Goal: Information Seeking & Learning: Learn about a topic

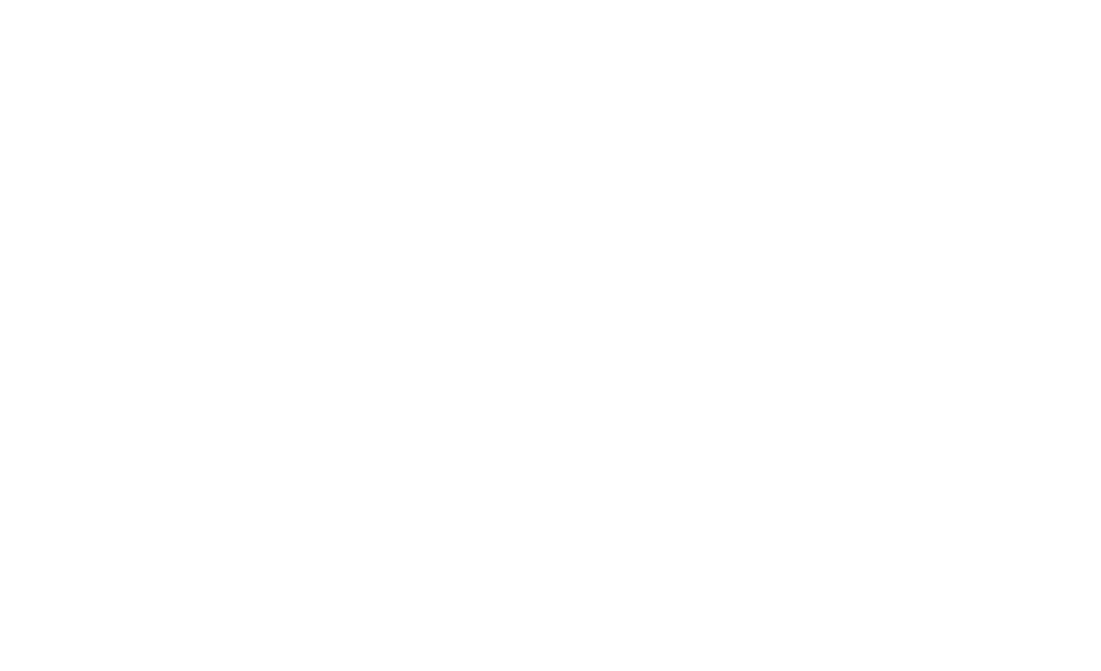
click at [544, 31] on div at bounding box center [550, 335] width 1101 height 671
click at [449, 27] on div at bounding box center [550, 335] width 1101 height 671
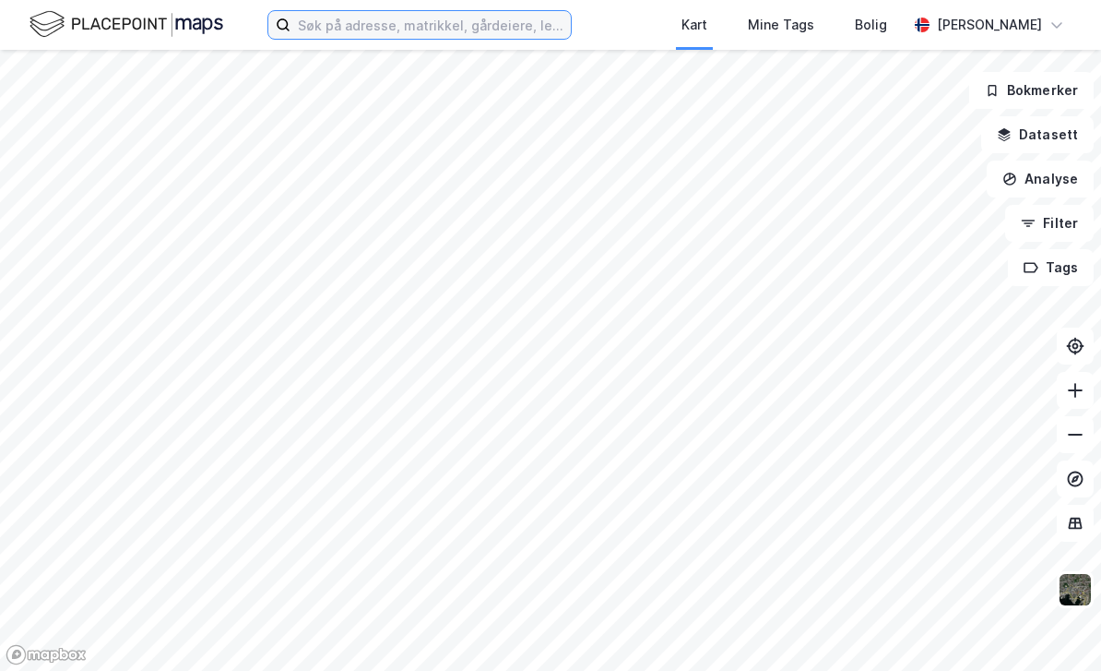
click at [481, 30] on input at bounding box center [431, 25] width 280 height 28
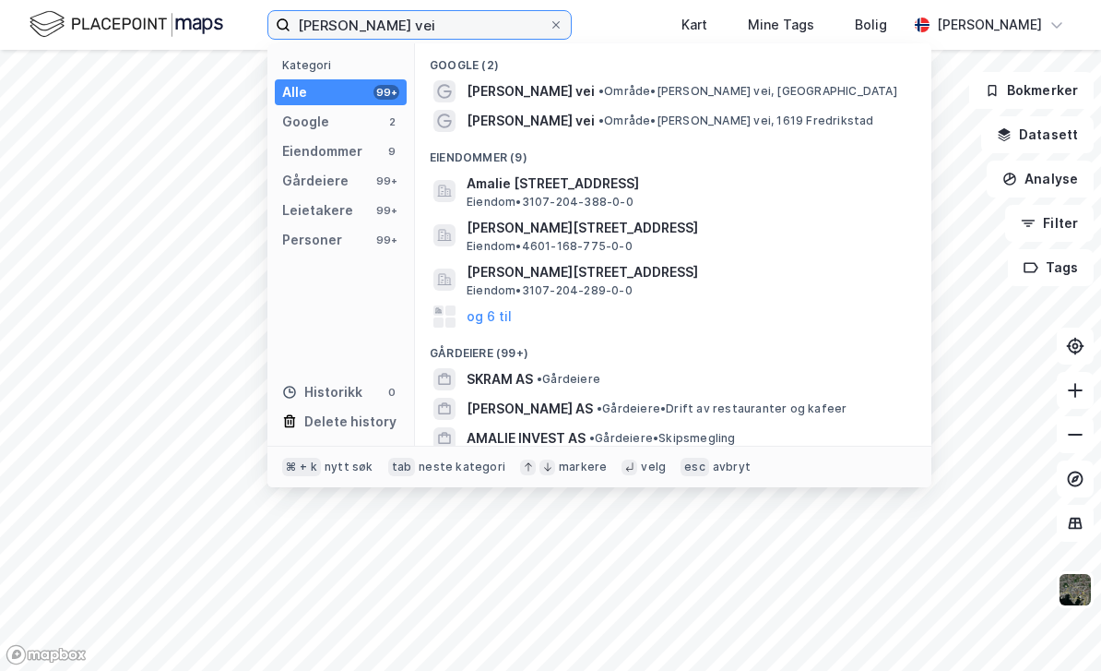
type input "[PERSON_NAME] vei"
click at [730, 96] on span "• Område • [PERSON_NAME] vei, [GEOGRAPHIC_DATA]" at bounding box center [748, 91] width 299 height 15
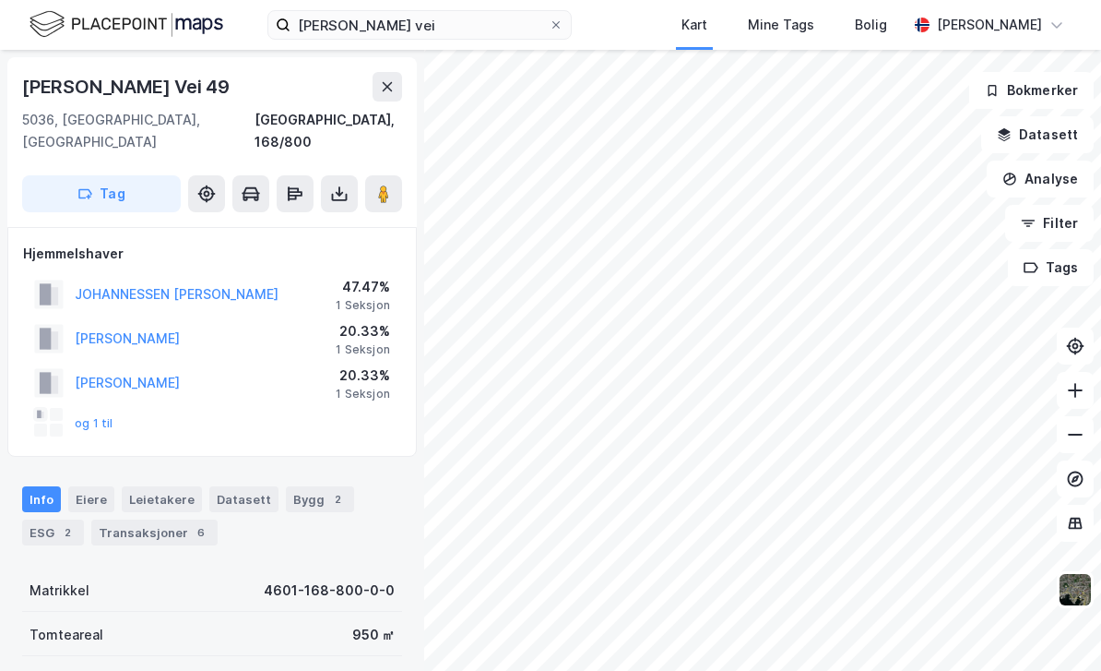
click at [0, 0] on button "og 1 til" at bounding box center [0, 0] width 0 height 0
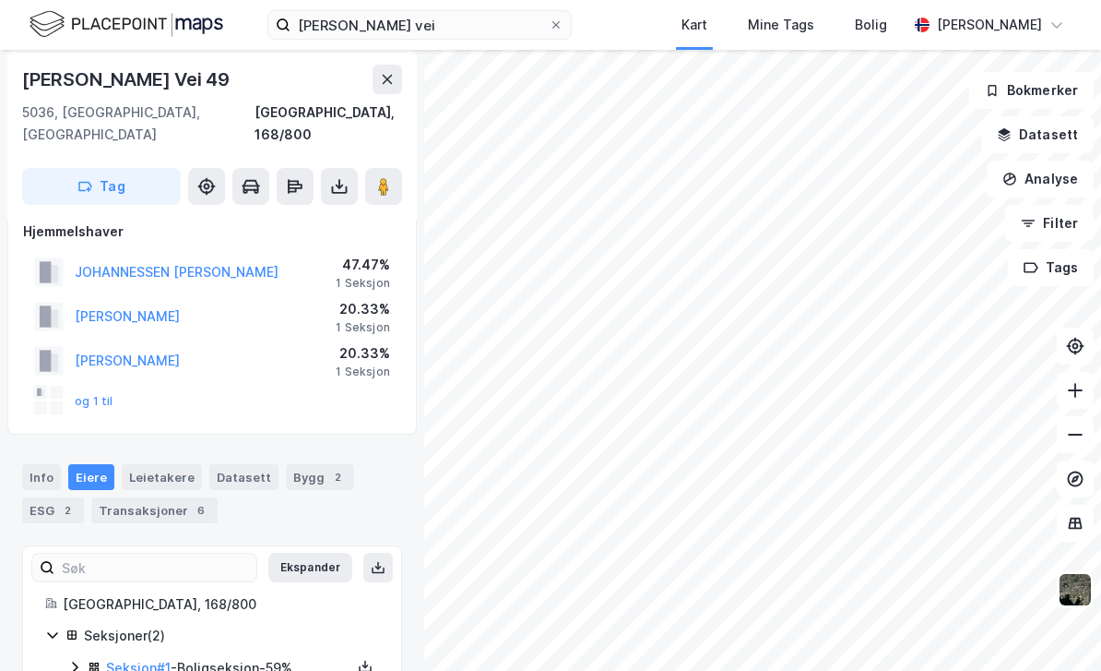
scroll to position [21, 0]
click at [152, 660] on link "Seksjon # 1" at bounding box center [138, 668] width 65 height 16
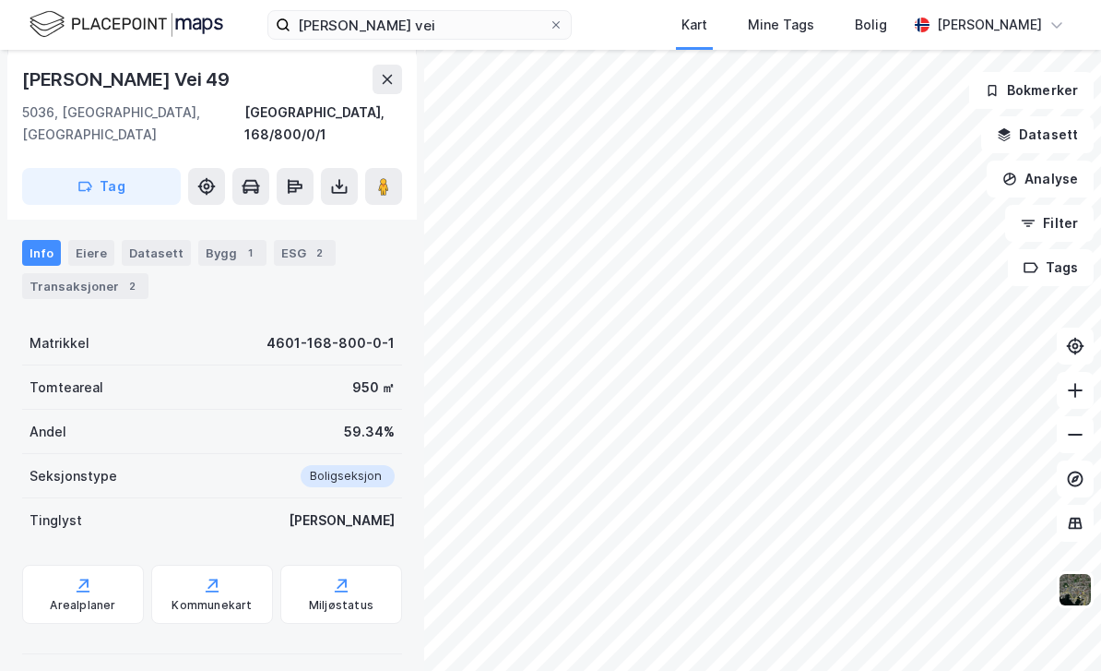
click at [103, 273] on div "Transaksjoner 2" at bounding box center [85, 286] width 126 height 26
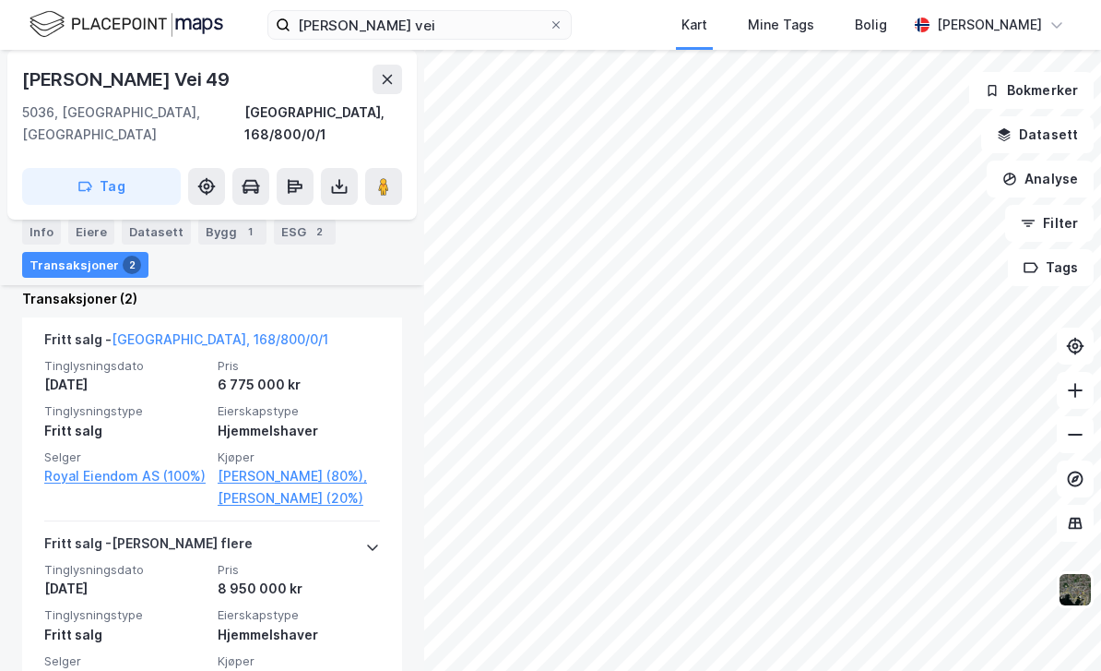
click at [230, 243] on div "Bygg 1" at bounding box center [232, 232] width 68 height 26
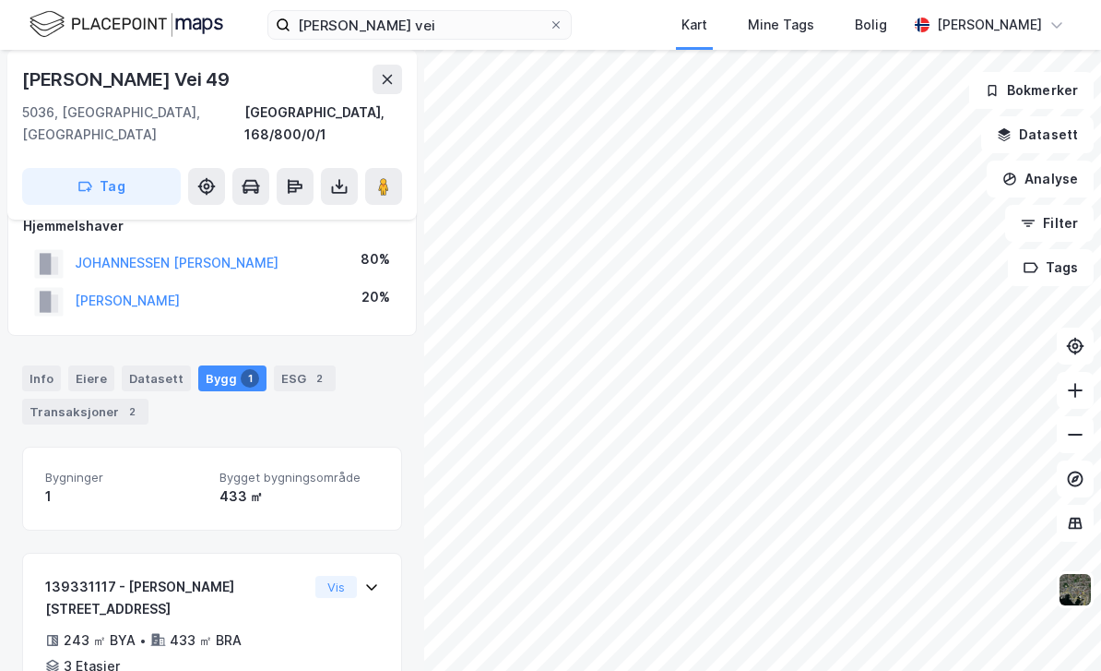
scroll to position [176, 0]
